Goal: Task Accomplishment & Management: Use online tool/utility

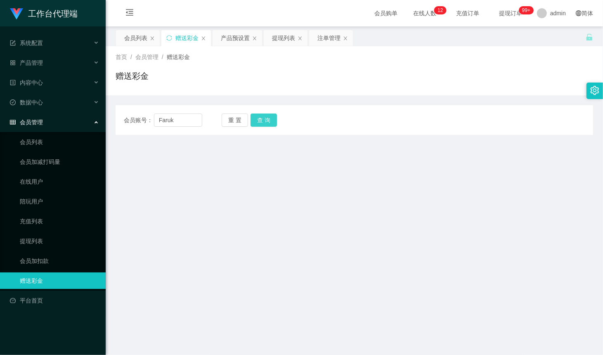
click at [261, 120] on button "查 询" at bounding box center [263, 119] width 26 height 13
click at [261, 120] on button "查 询" at bounding box center [267, 119] width 35 height 13
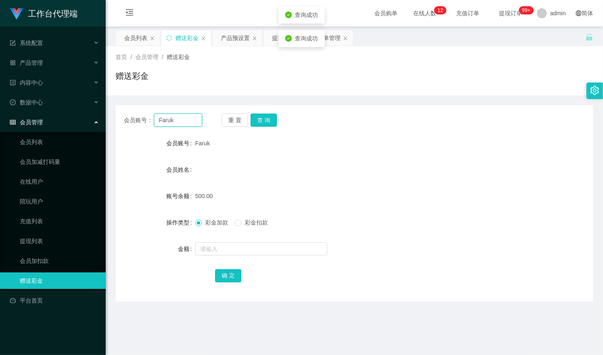
drag, startPoint x: 189, startPoint y: 120, endPoint x: 203, endPoint y: 120, distance: 14.4
click at [189, 120] on input "Faruk" at bounding box center [178, 119] width 48 height 13
paste input "YT888168"
type input "YT888168"
click at [263, 116] on button "查 询" at bounding box center [263, 119] width 26 height 13
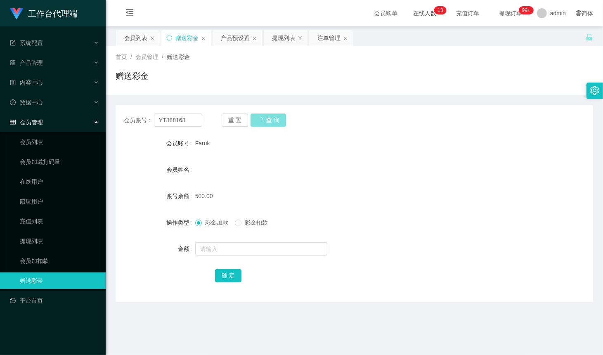
click at [263, 116] on button "查 询" at bounding box center [267, 119] width 35 height 13
click at [189, 123] on input "YT888168" at bounding box center [178, 119] width 48 height 13
type input "AnnieBBe1"
click at [267, 119] on button "查 询" at bounding box center [263, 119] width 26 height 13
click at [249, 223] on span "彩金扣款" at bounding box center [256, 222] width 30 height 7
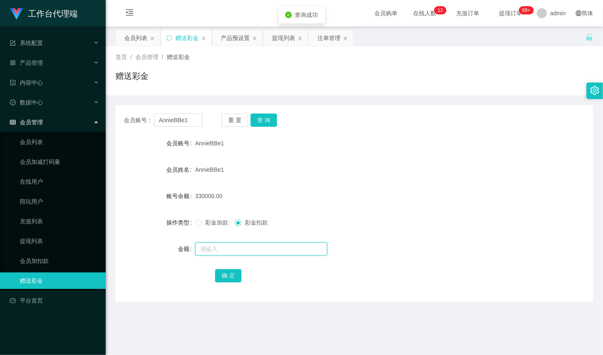
click at [243, 249] on input "text" at bounding box center [261, 248] width 132 height 13
type input "329500"
click at [227, 279] on button "确 定" at bounding box center [228, 275] width 26 height 13
click at [234, 34] on div "产品预设置" at bounding box center [235, 38] width 29 height 16
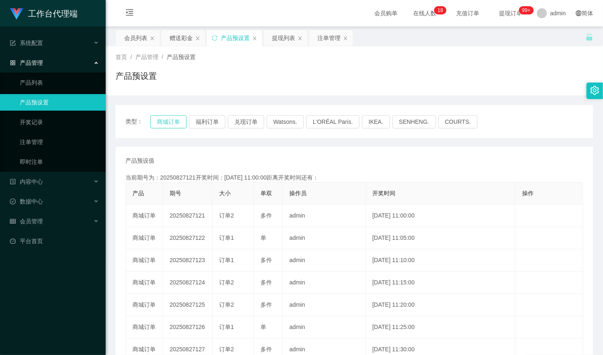
click at [164, 125] on button "商城订单" at bounding box center [168, 121] width 36 height 13
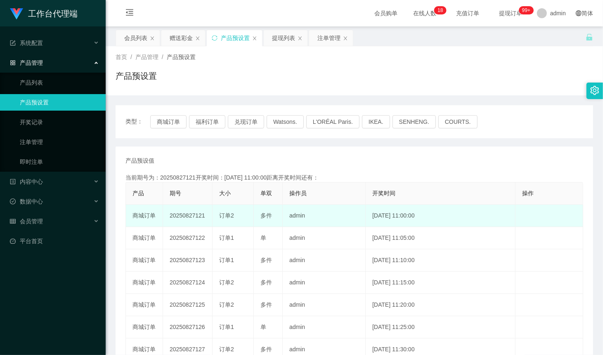
click at [191, 216] on td "20250827121" at bounding box center [188, 216] width 50 height 22
copy td "20250827121"
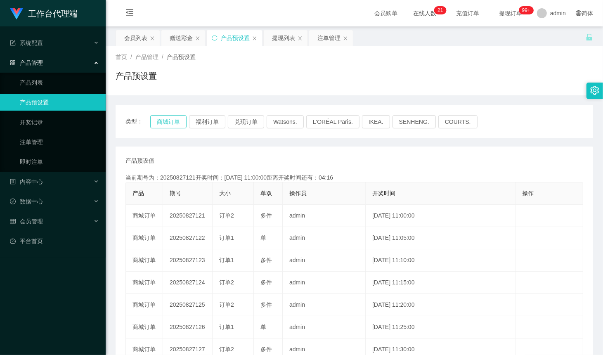
click at [177, 123] on button "商城订单" at bounding box center [168, 121] width 36 height 13
